Goal: Contribute content

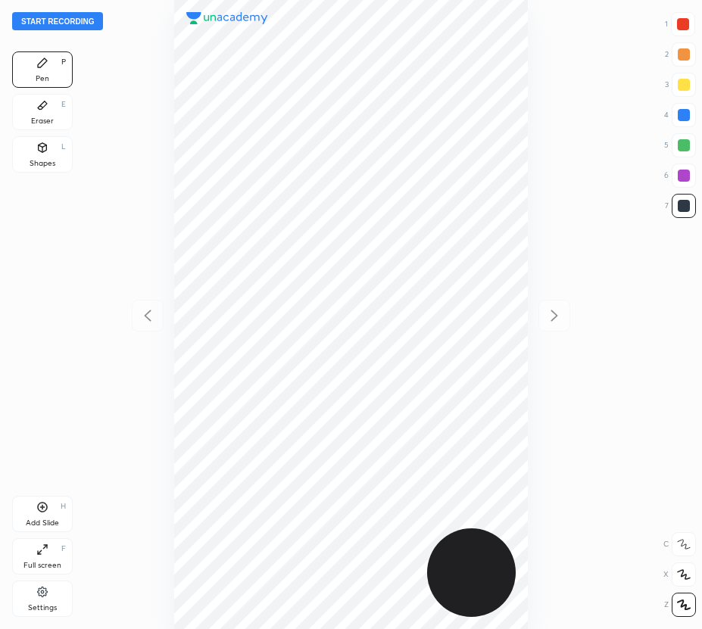
scroll to position [629, 459]
click at [69, 20] on button "Start recording" at bounding box center [57, 21] width 91 height 18
click at [531, 380] on div "00 : 55" at bounding box center [350, 314] width 459 height 629
click at [681, 176] on div at bounding box center [683, 176] width 12 height 12
click at [30, 516] on div "Add Slide H" at bounding box center [42, 514] width 61 height 36
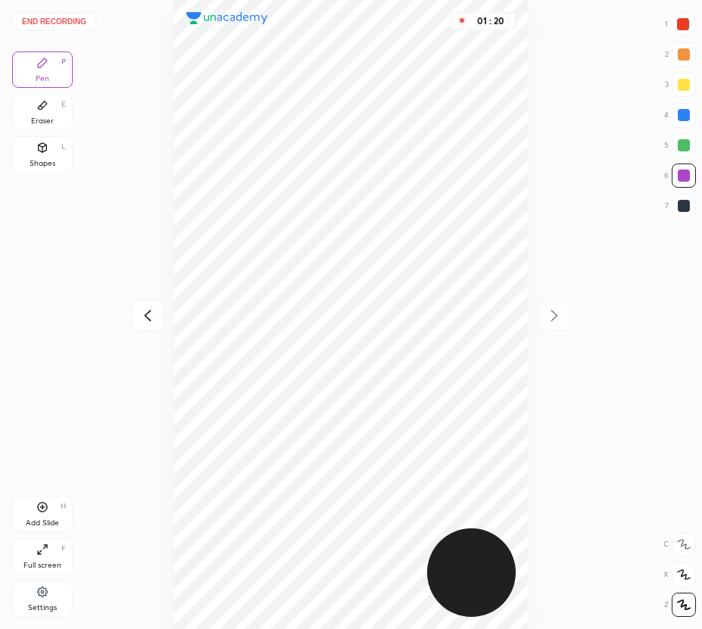
click at [145, 311] on icon at bounding box center [147, 316] width 18 height 18
click at [554, 319] on icon at bounding box center [554, 316] width 18 height 18
drag, startPoint x: 679, startPoint y: 20, endPoint x: 585, endPoint y: 37, distance: 95.3
click at [677, 22] on div at bounding box center [683, 24] width 12 height 12
click at [680, 174] on div at bounding box center [683, 176] width 12 height 12
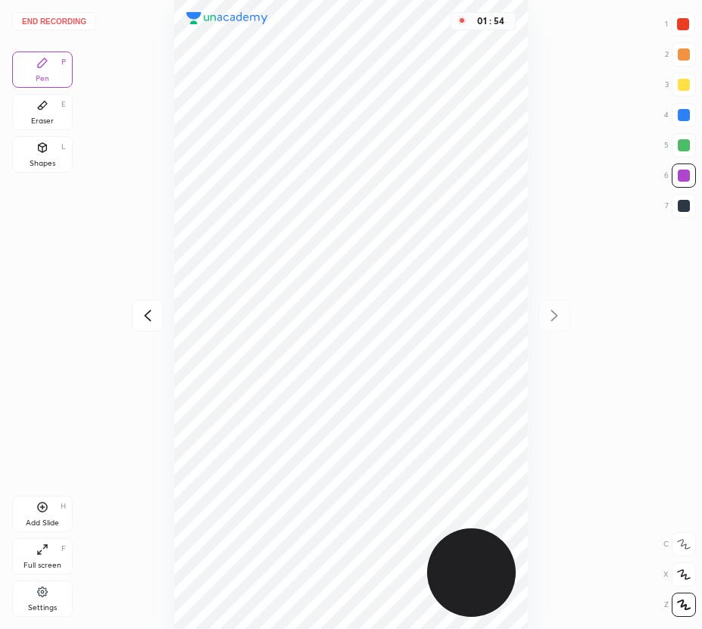
drag, startPoint x: 48, startPoint y: 122, endPoint x: 56, endPoint y: 129, distance: 10.7
click at [51, 125] on div "Eraser" at bounding box center [42, 121] width 23 height 8
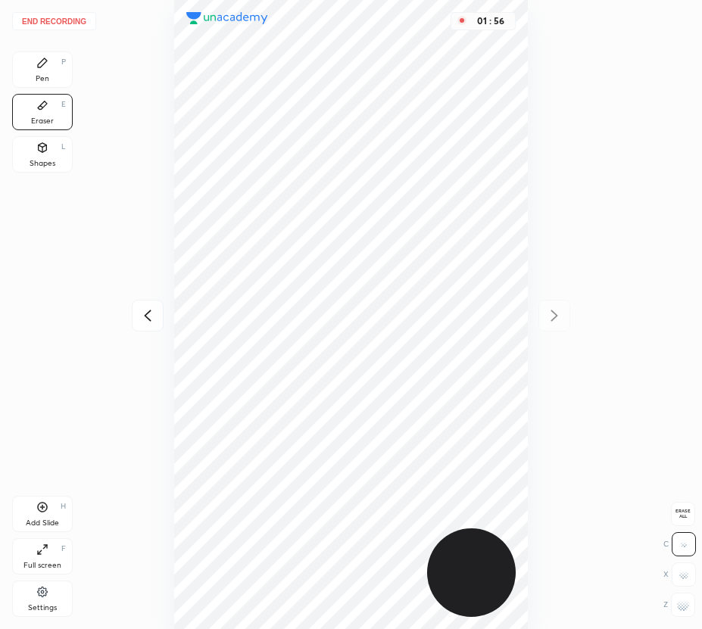
drag, startPoint x: 41, startPoint y: 57, endPoint x: 136, endPoint y: 195, distance: 167.5
click at [51, 65] on div "Pen P" at bounding box center [42, 69] width 61 height 36
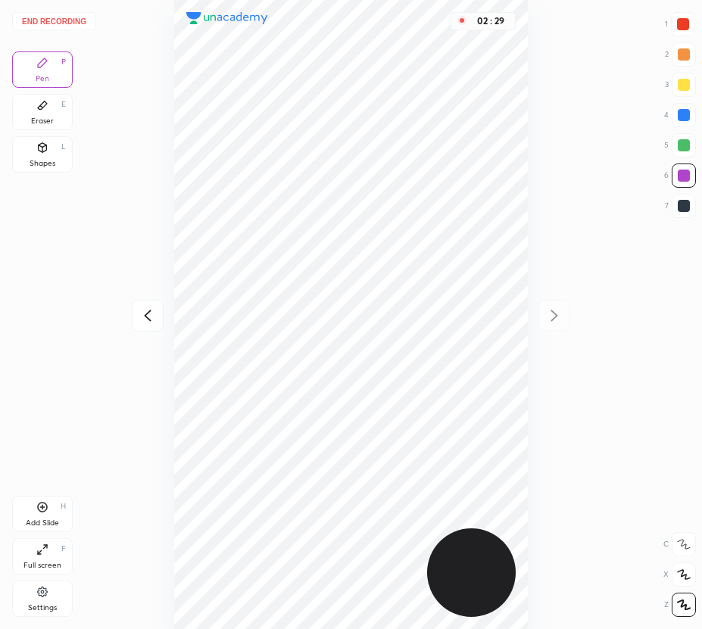
drag, startPoint x: 39, startPoint y: 115, endPoint x: 158, endPoint y: 226, distance: 162.8
click at [47, 120] on div "Eraser" at bounding box center [42, 121] width 23 height 8
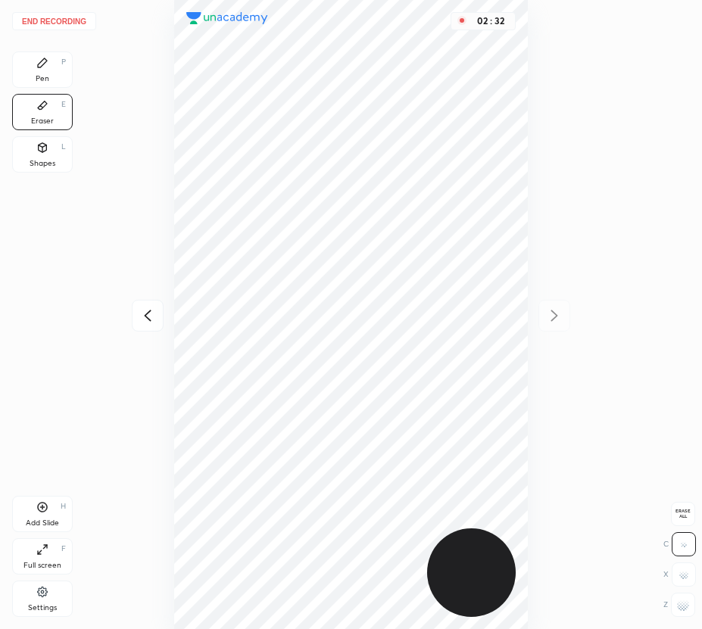
drag, startPoint x: 36, startPoint y: 71, endPoint x: 173, endPoint y: 227, distance: 207.5
click at [36, 73] on div "Pen P" at bounding box center [42, 69] width 61 height 36
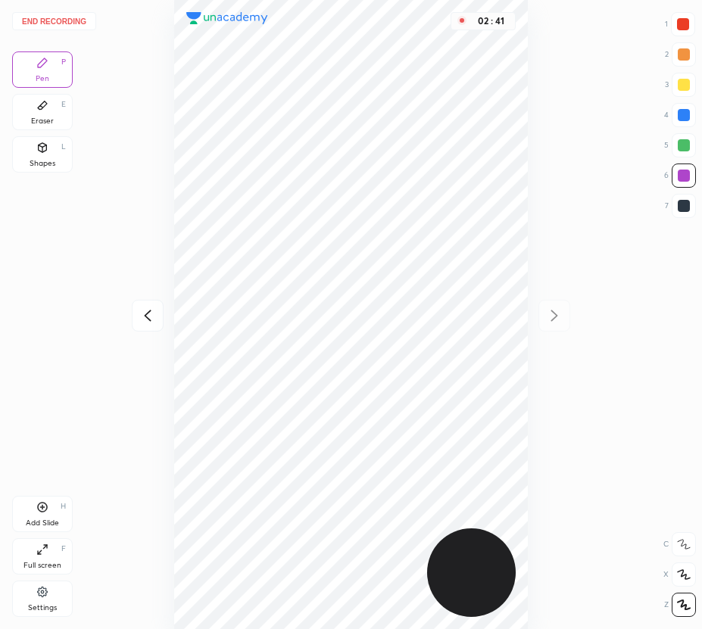
click at [40, 508] on icon at bounding box center [42, 507] width 12 height 12
drag, startPoint x: 149, startPoint y: 313, endPoint x: 150, endPoint y: 297, distance: 15.9
click at [150, 313] on icon at bounding box center [147, 316] width 18 height 18
click at [552, 318] on icon at bounding box center [554, 316] width 18 height 18
click at [58, 110] on div "Eraser E" at bounding box center [42, 112] width 61 height 36
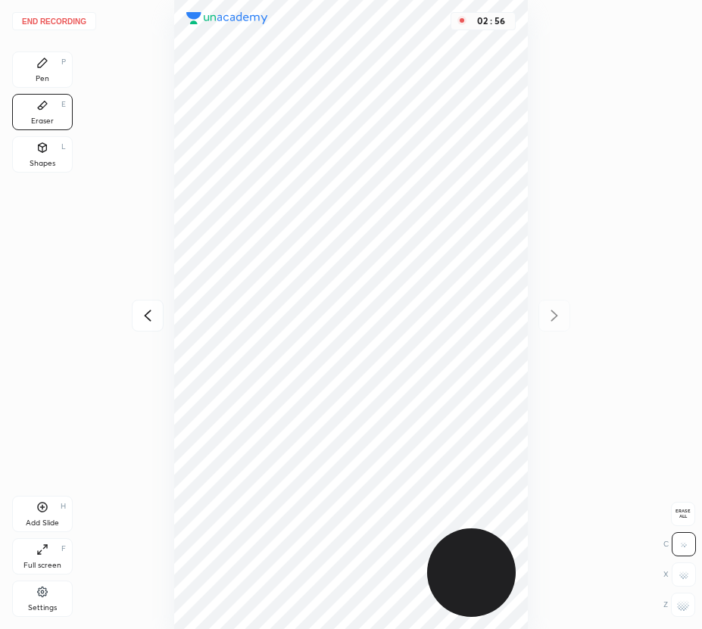
drag, startPoint x: 44, startPoint y: 67, endPoint x: 135, endPoint y: 110, distance: 100.9
click at [53, 70] on div "Pen P" at bounding box center [42, 69] width 61 height 36
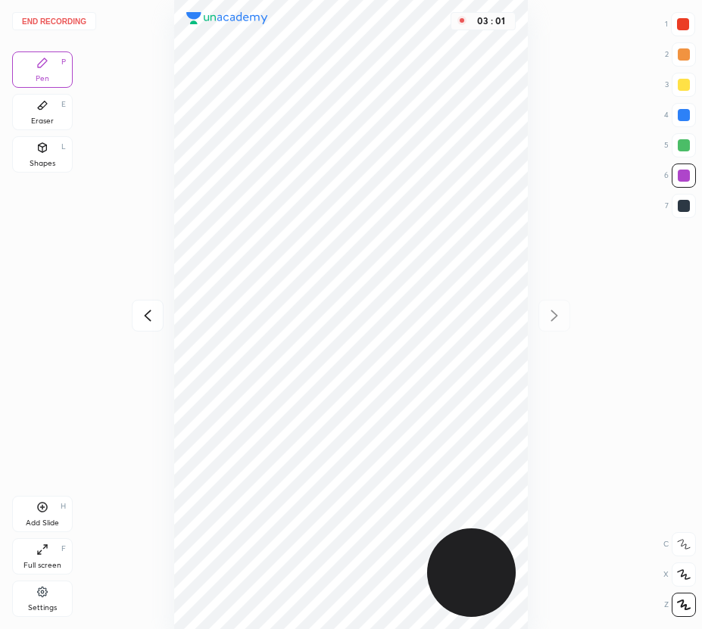
click at [147, 317] on icon at bounding box center [147, 315] width 7 height 11
drag, startPoint x: 556, startPoint y: 320, endPoint x: 533, endPoint y: 314, distance: 24.2
click at [556, 322] on icon at bounding box center [554, 316] width 18 height 18
click at [152, 308] on icon at bounding box center [147, 316] width 18 height 18
click at [150, 310] on icon at bounding box center [147, 315] width 7 height 11
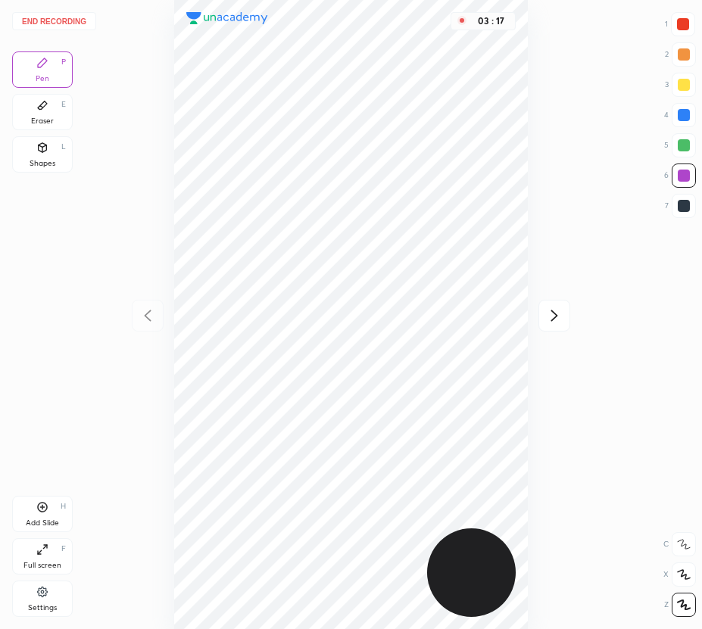
click at [554, 312] on icon at bounding box center [554, 315] width 7 height 11
click at [555, 312] on icon at bounding box center [554, 316] width 18 height 18
click at [147, 318] on icon at bounding box center [147, 316] width 18 height 18
click at [148, 318] on icon at bounding box center [147, 315] width 7 height 11
click at [555, 311] on icon at bounding box center [554, 316] width 18 height 18
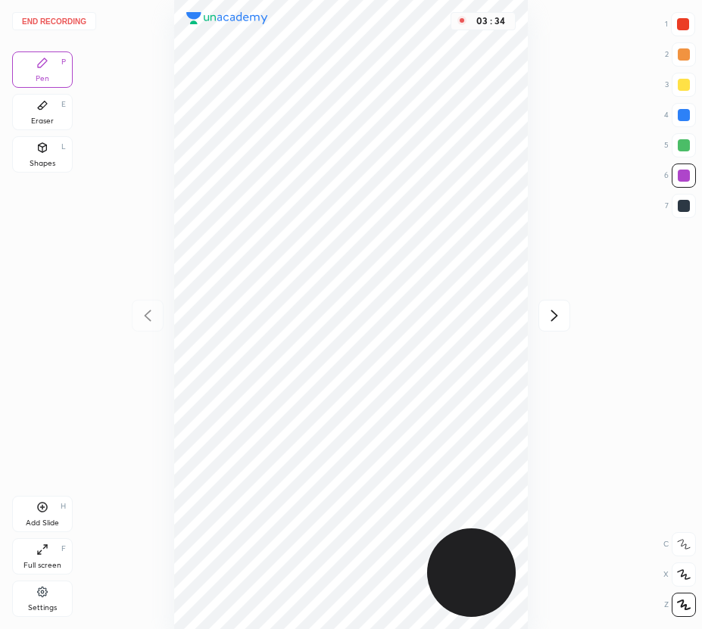
click at [553, 312] on icon at bounding box center [554, 315] width 7 height 11
drag, startPoint x: 553, startPoint y: 313, endPoint x: 533, endPoint y: 319, distance: 21.5
click at [552, 313] on div "03 : 35" at bounding box center [350, 314] width 459 height 629
click at [70, 20] on button "End recording" at bounding box center [54, 21] width 84 height 18
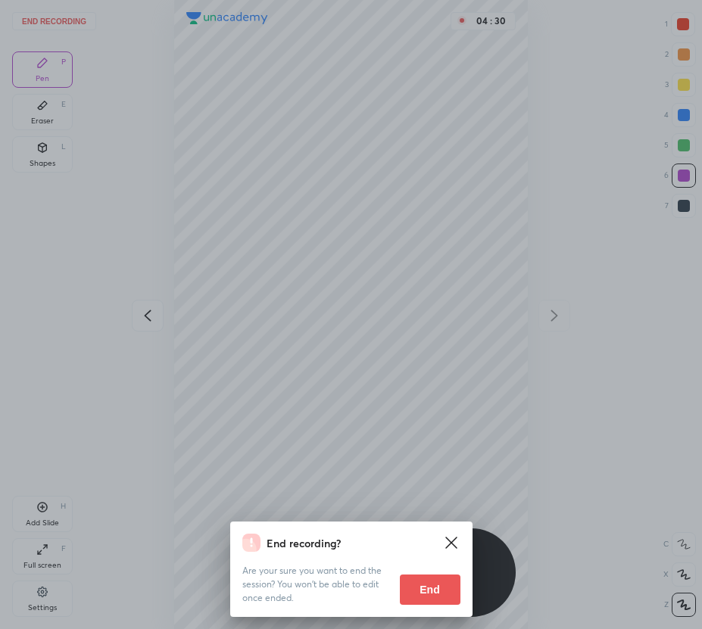
click at [443, 595] on button "End" at bounding box center [430, 589] width 61 height 30
